Goal: Navigation & Orientation: Find specific page/section

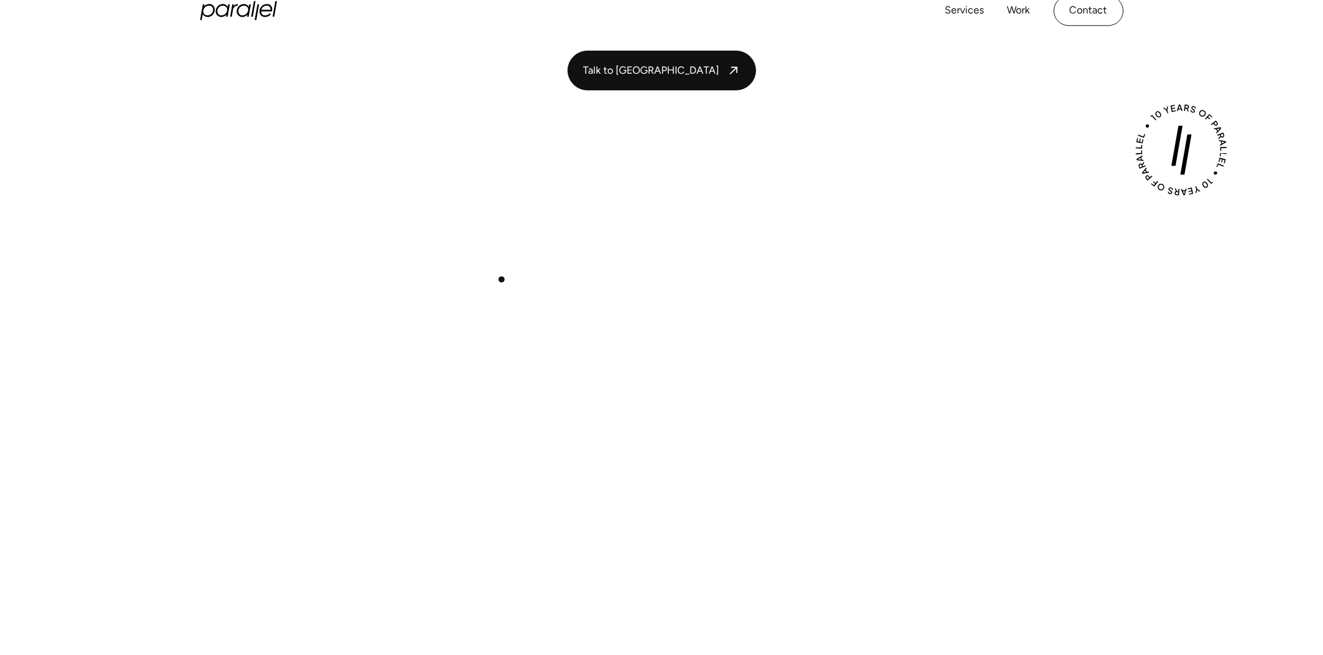
scroll to position [256, 0]
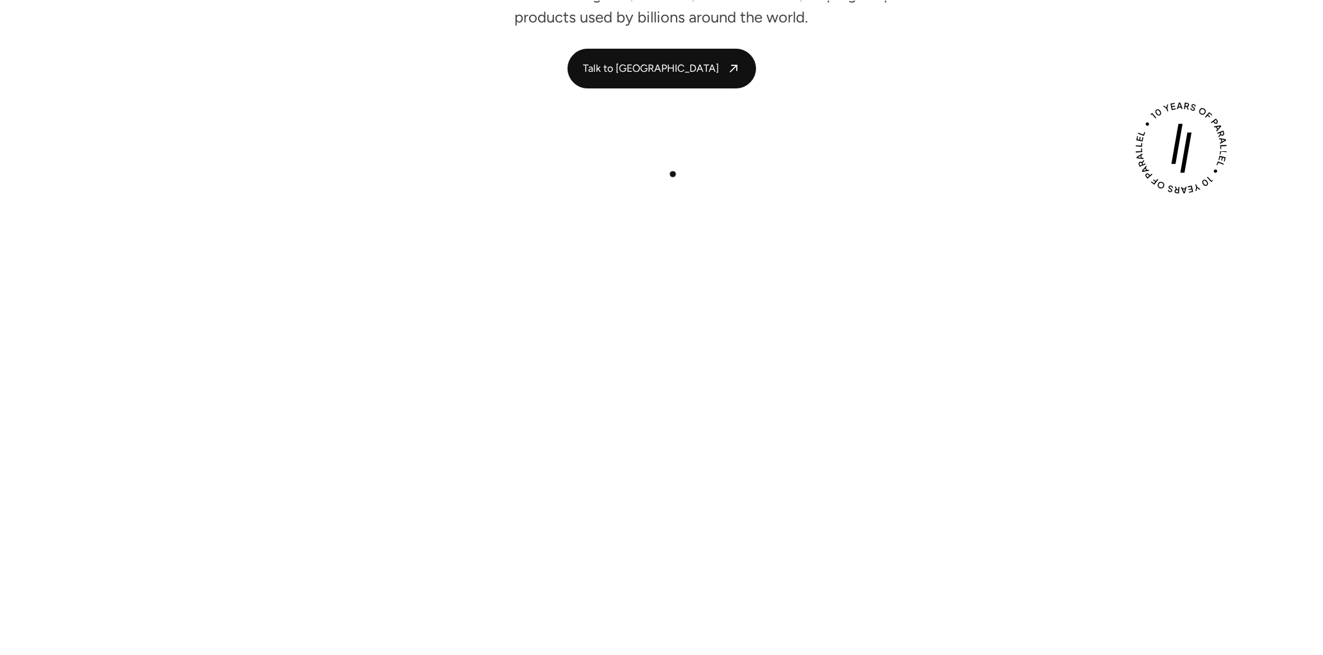
click at [672, 172] on div "Play with Sound" at bounding box center [662, 398] width 872 height 490
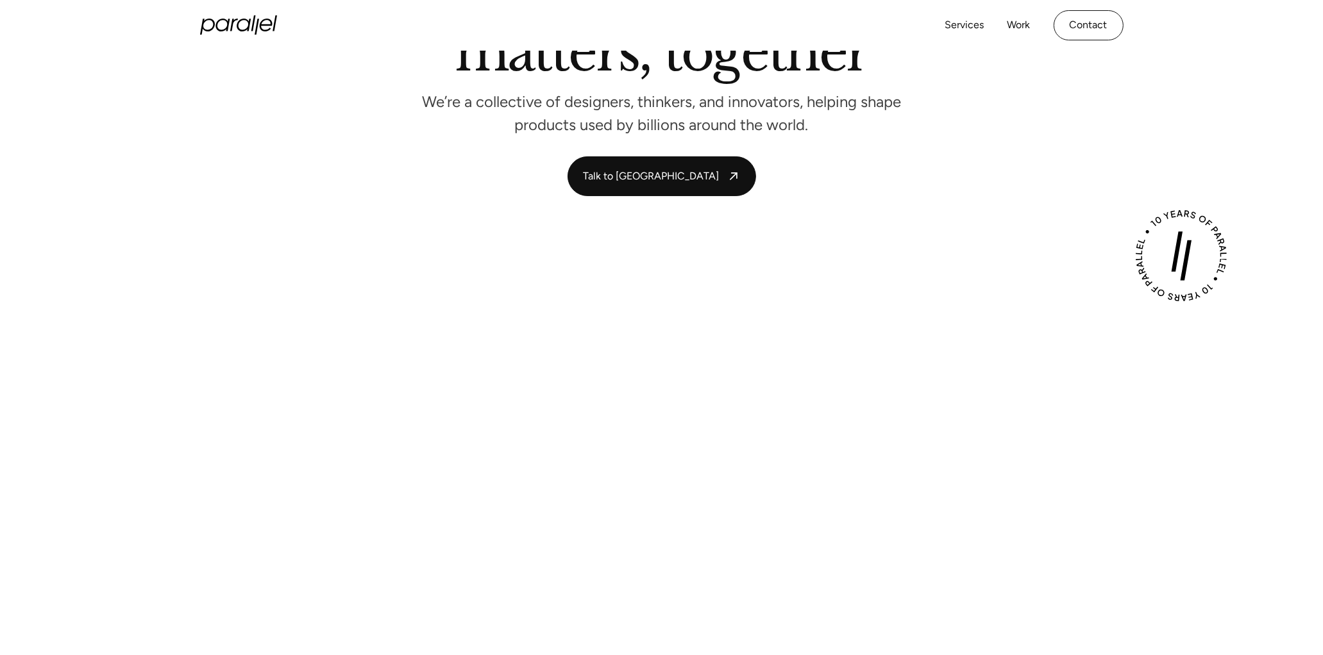
scroll to position [128, 0]
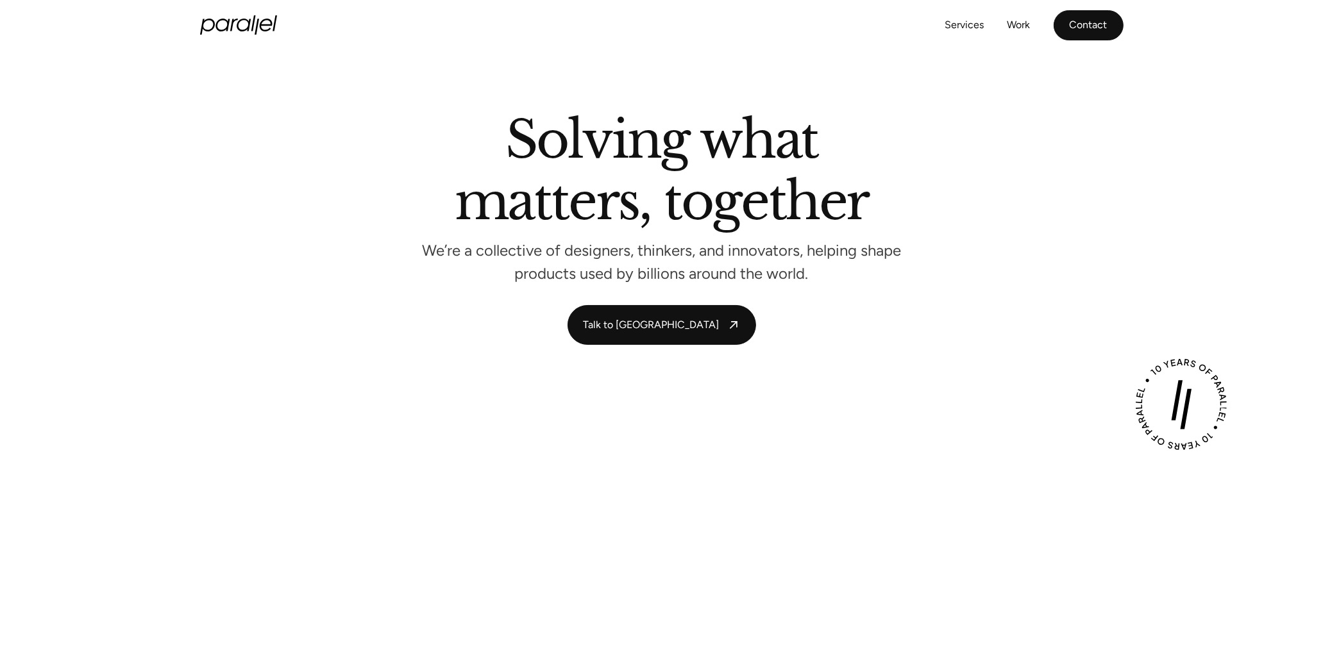
click at [1097, 19] on link "Contact" at bounding box center [1088, 25] width 70 height 30
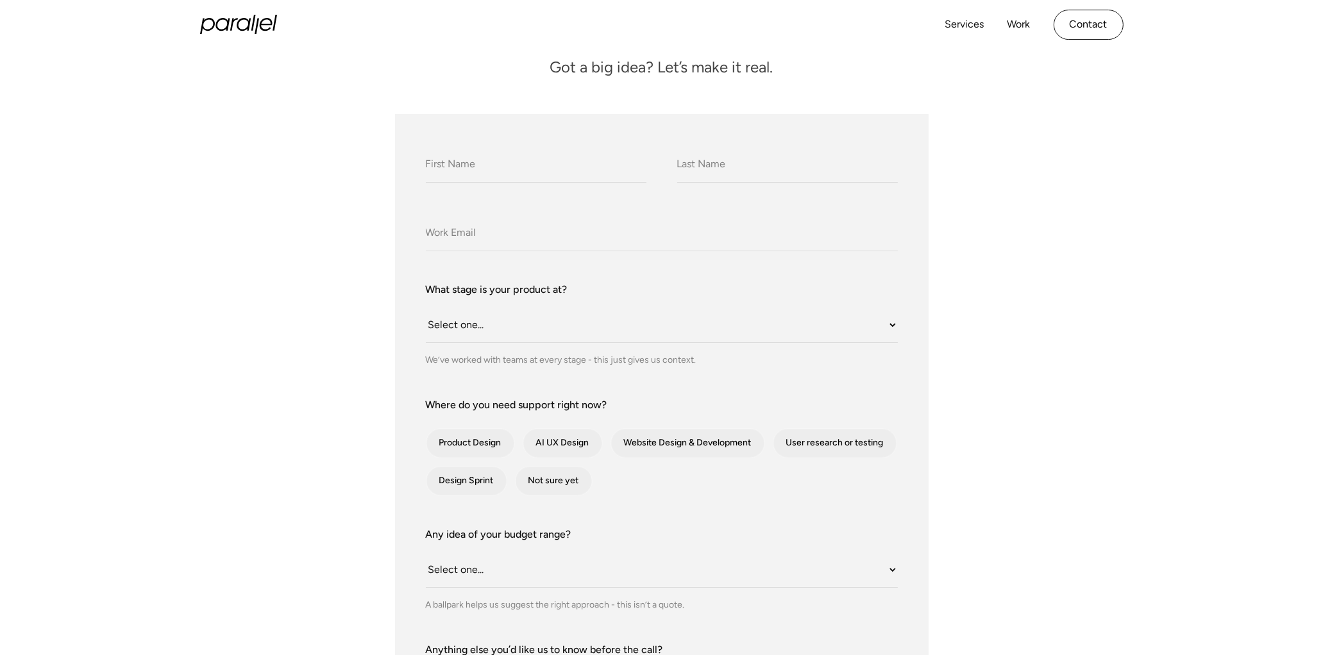
scroll to position [64, 0]
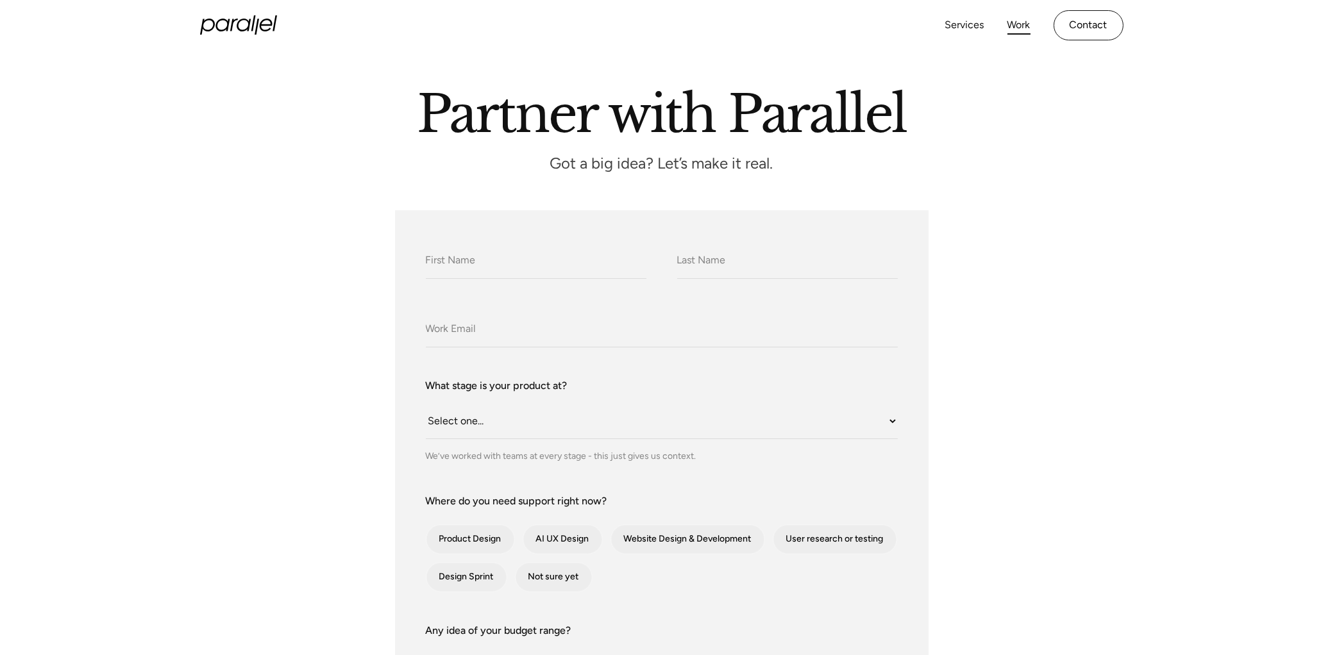
click at [1024, 22] on link "Work" at bounding box center [1018, 25] width 23 height 19
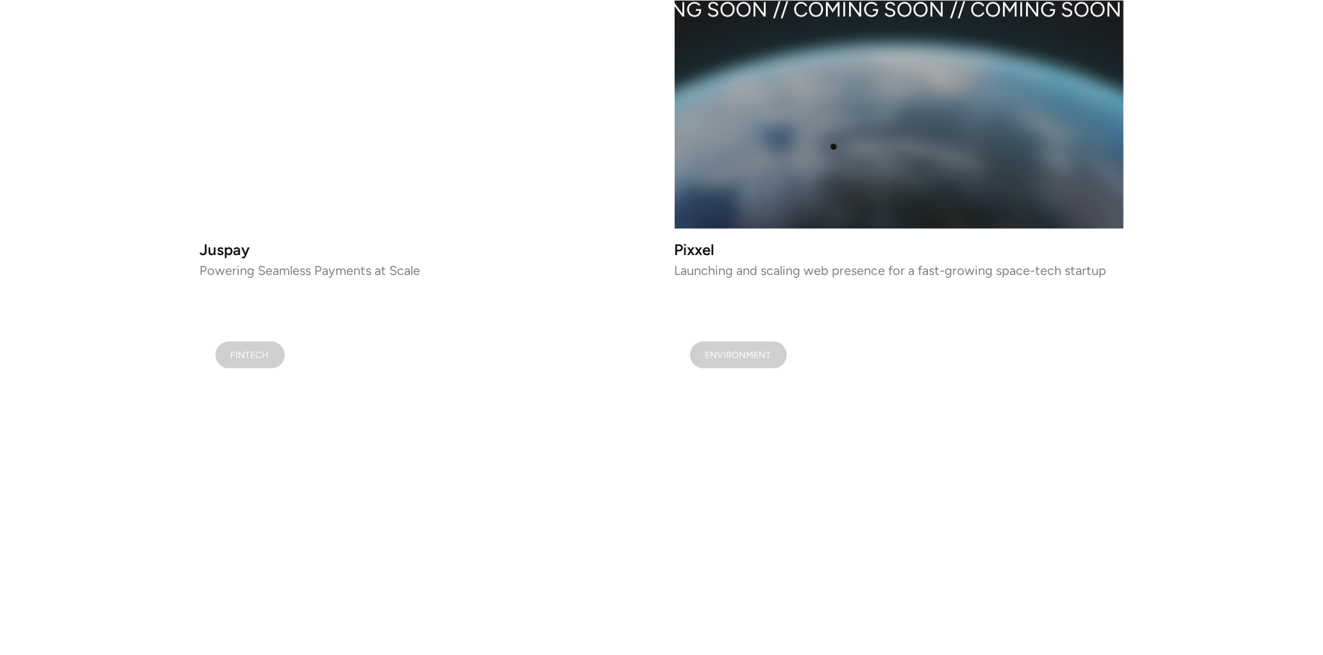
scroll to position [1667, 0]
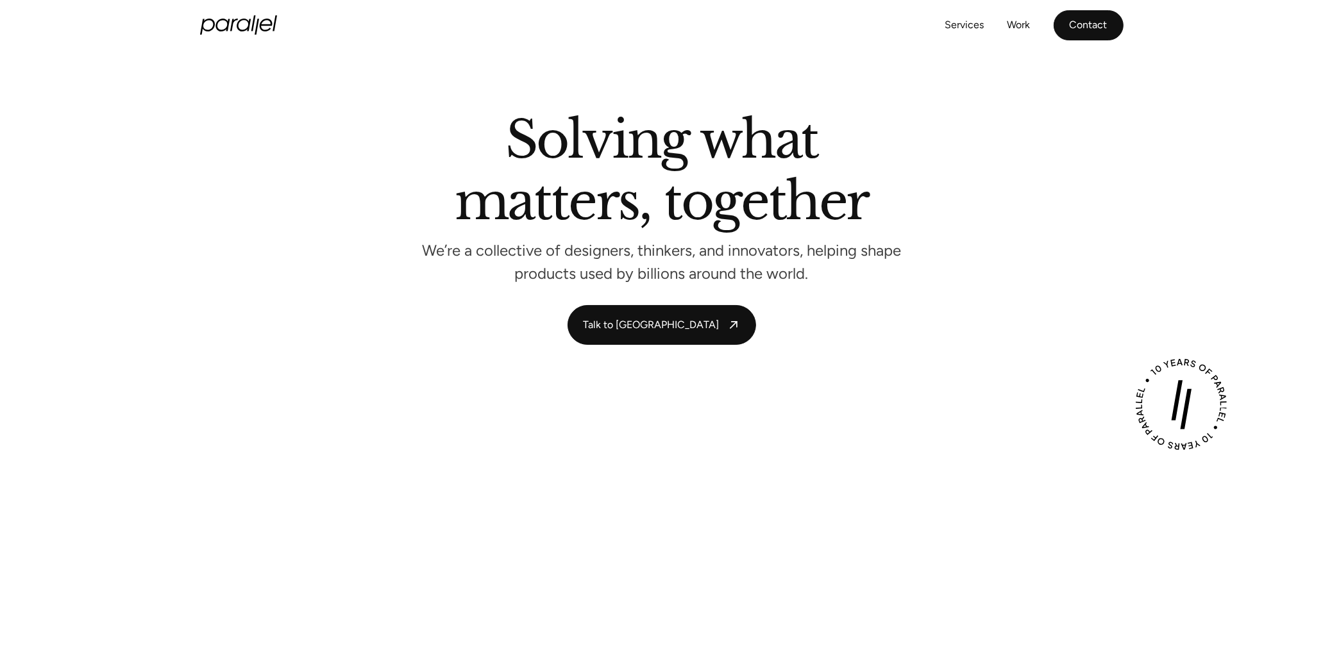
click at [1085, 21] on link "Contact" at bounding box center [1088, 25] width 70 height 30
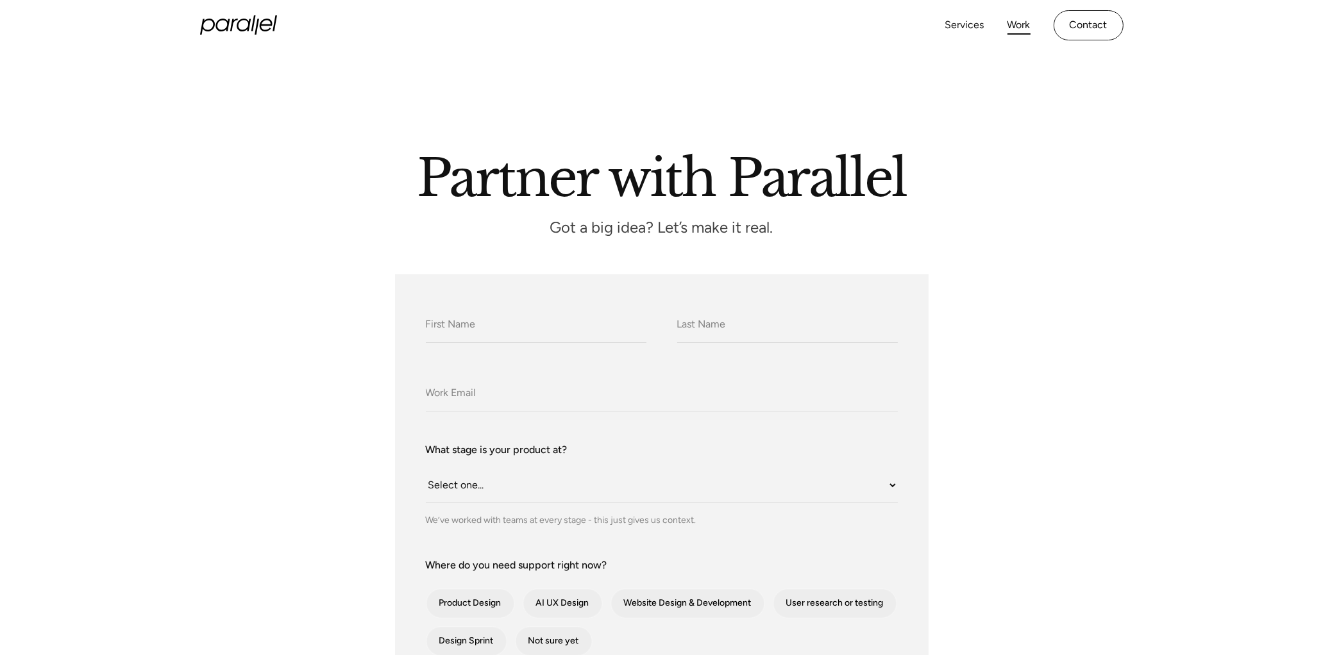
click at [1017, 24] on link "Work" at bounding box center [1018, 25] width 23 height 19
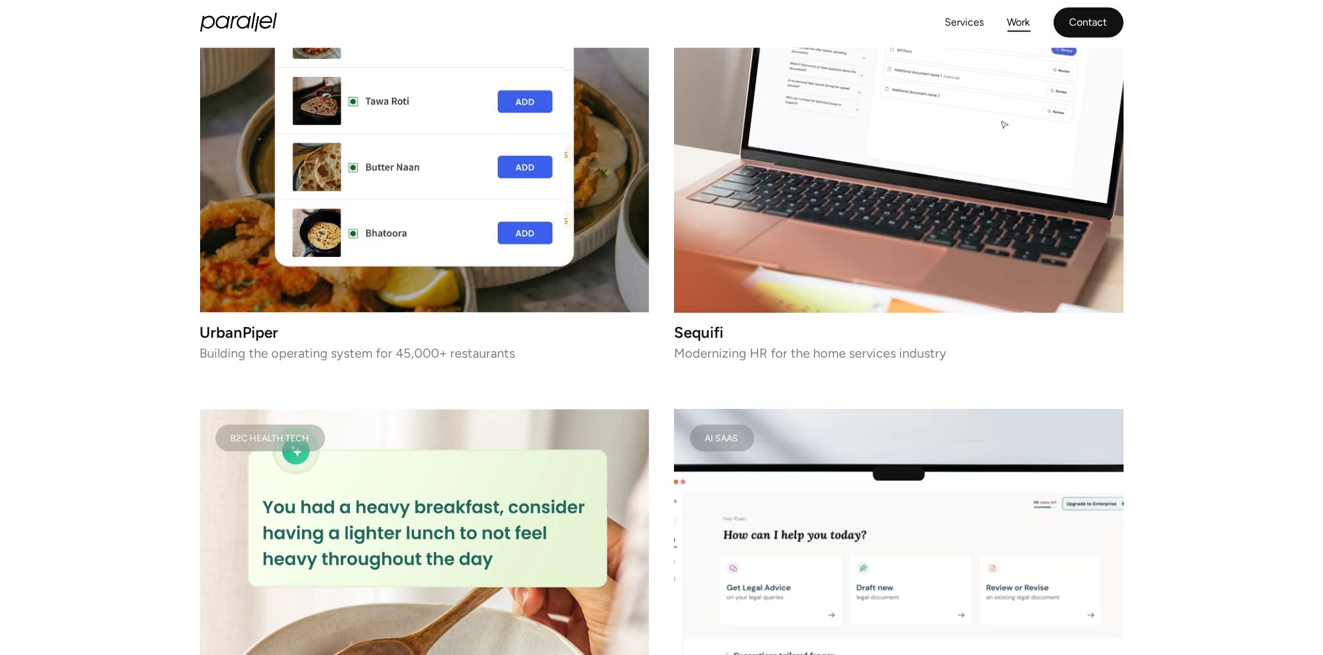
scroll to position [3206, 0]
